Goal: Navigation & Orientation: Find specific page/section

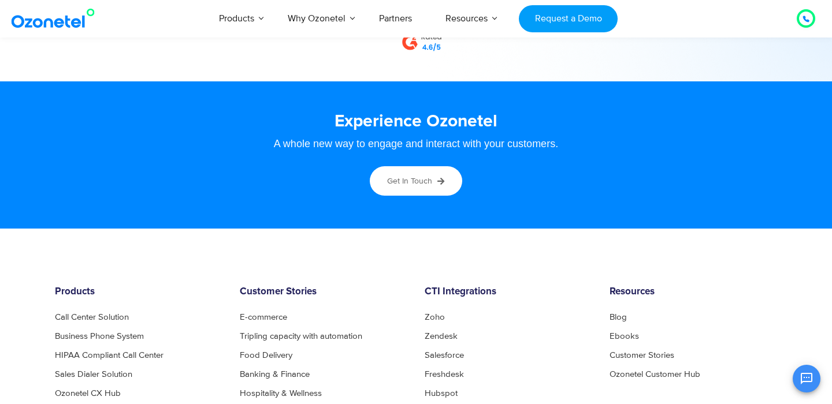
scroll to position [6386, 0]
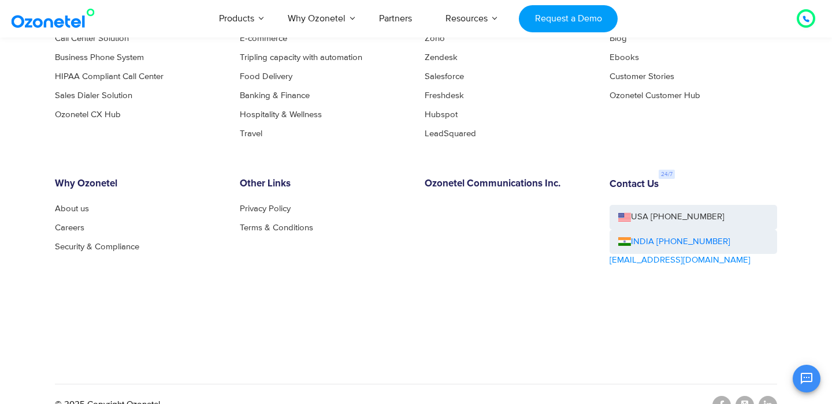
click at [766, 378] on div "OK Ozonetel Bot Ozonetel recognized as a Leader by G2 for CCAAS ​ 0" at bounding box center [695, 377] width 249 height 31
click at [761, 394] on div "© 2025 Copyright Ozonetel" at bounding box center [416, 405] width 722 height 42
click at [766, 385] on div "OK Ozonetel Bot Ozonetel recognized as a Leader by G2 for CCAAS ​ 0" at bounding box center [695, 377] width 249 height 31
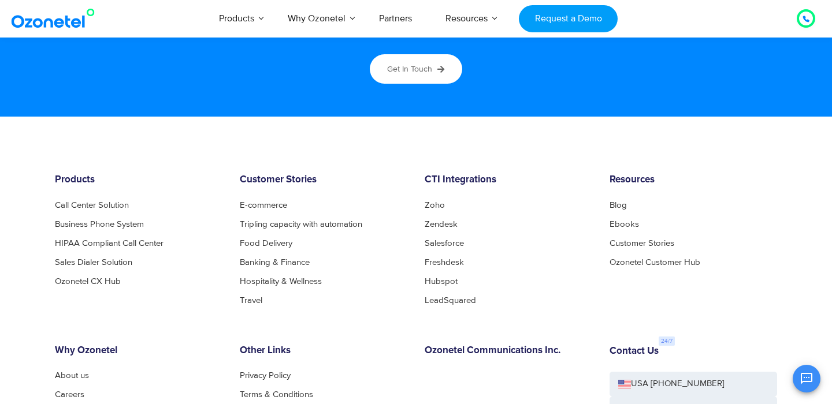
scroll to position [6250, 0]
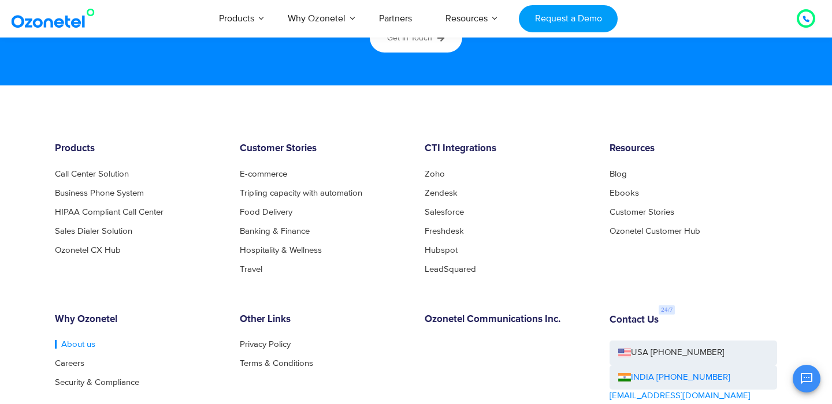
click at [57, 340] on link "About us" at bounding box center [75, 344] width 40 height 9
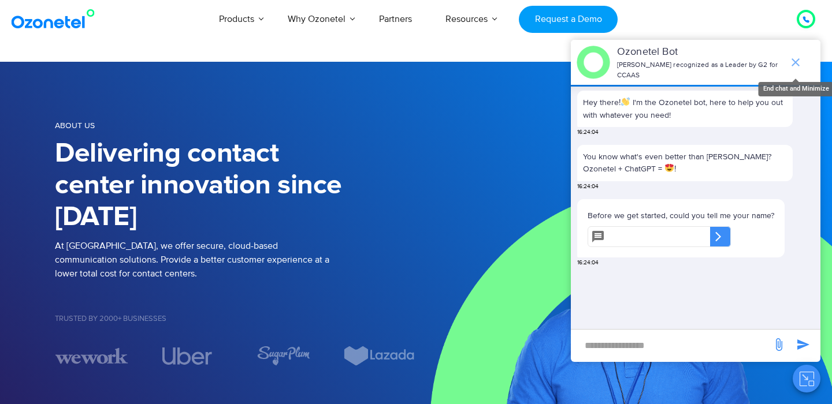
click at [793, 62] on icon "end chat or minimize" at bounding box center [795, 62] width 8 height 8
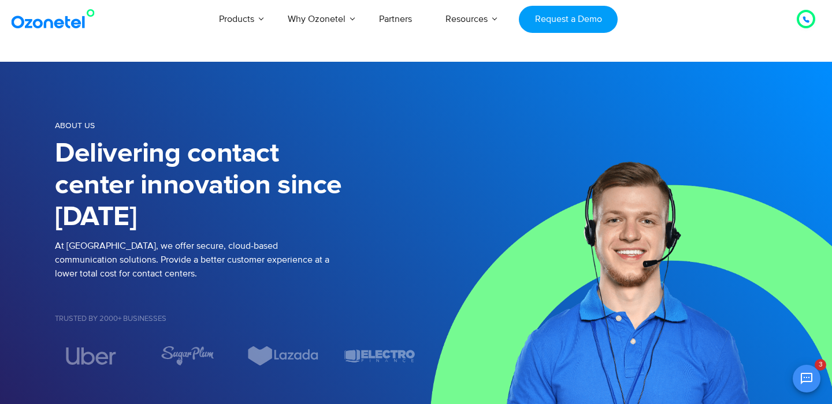
scroll to position [140, 0]
